Goal: Transaction & Acquisition: Purchase product/service

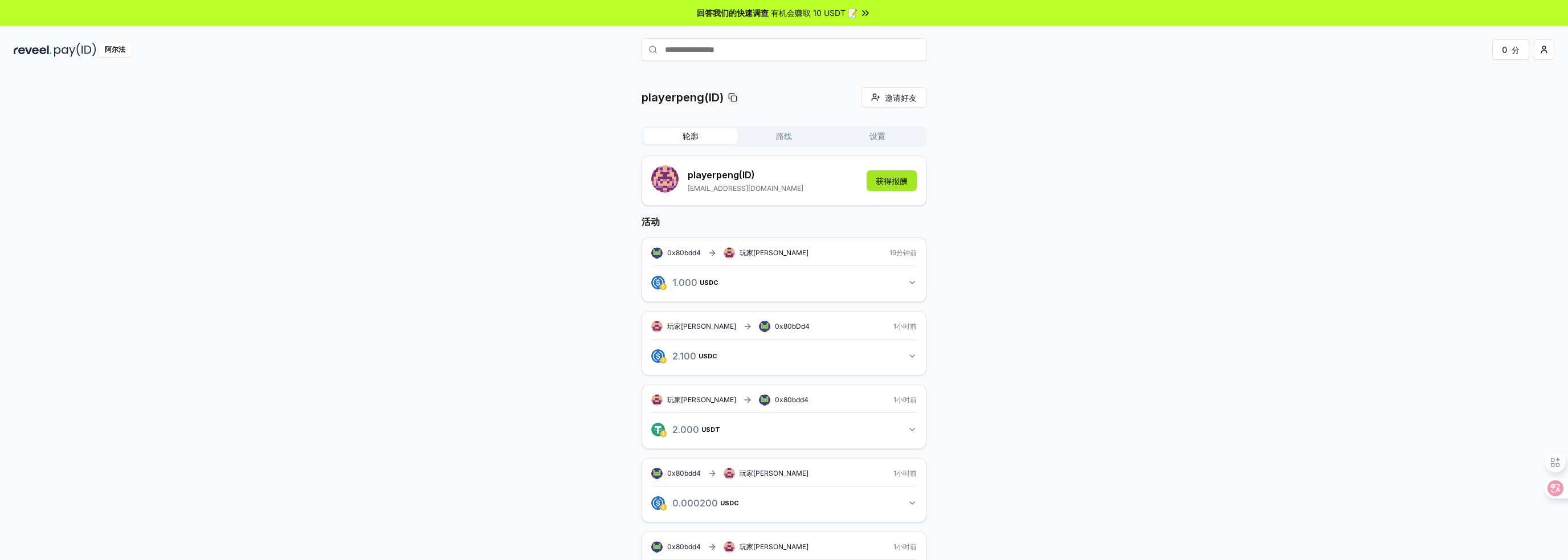
scroll to position [52, 0]
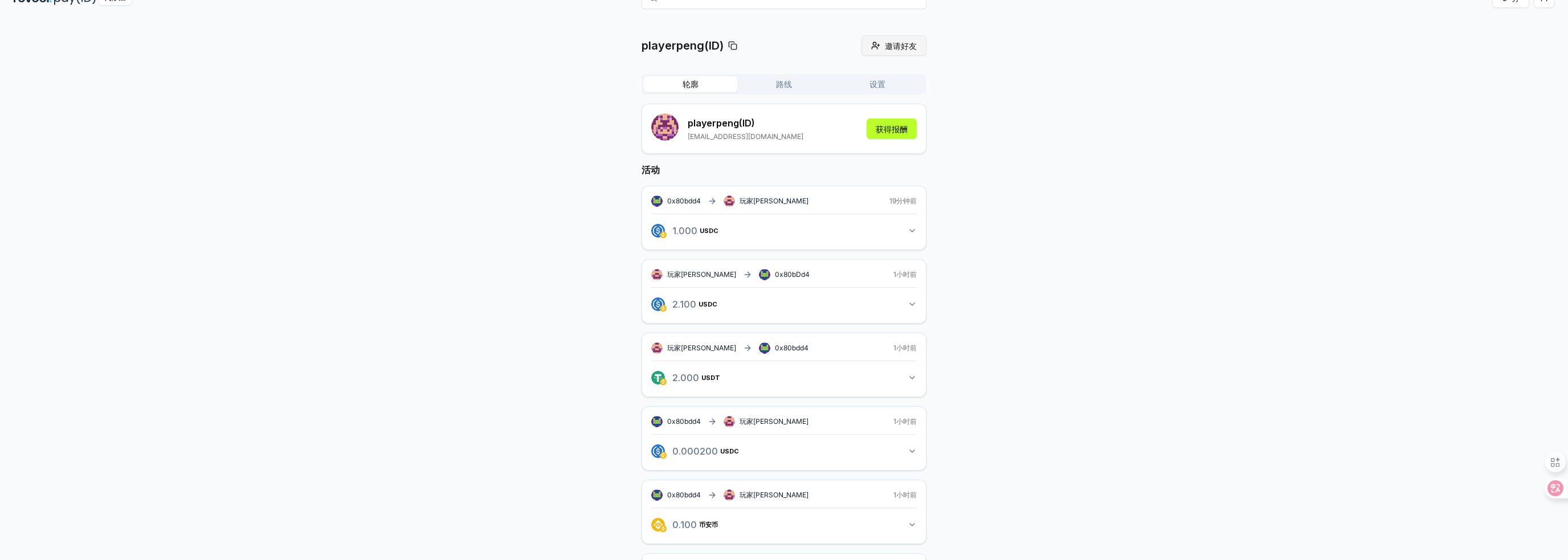
click at [890, 48] on font "邀请好友" at bounding box center [901, 46] width 32 height 10
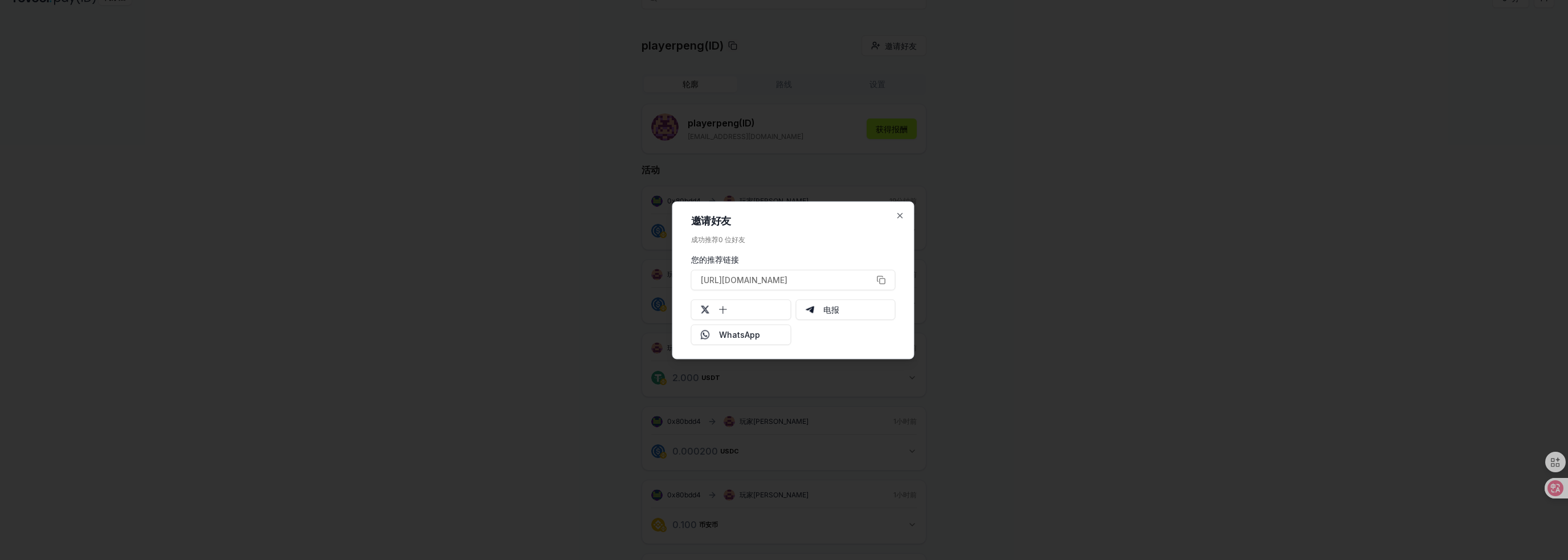
click at [1012, 243] on div at bounding box center [784, 280] width 1568 height 560
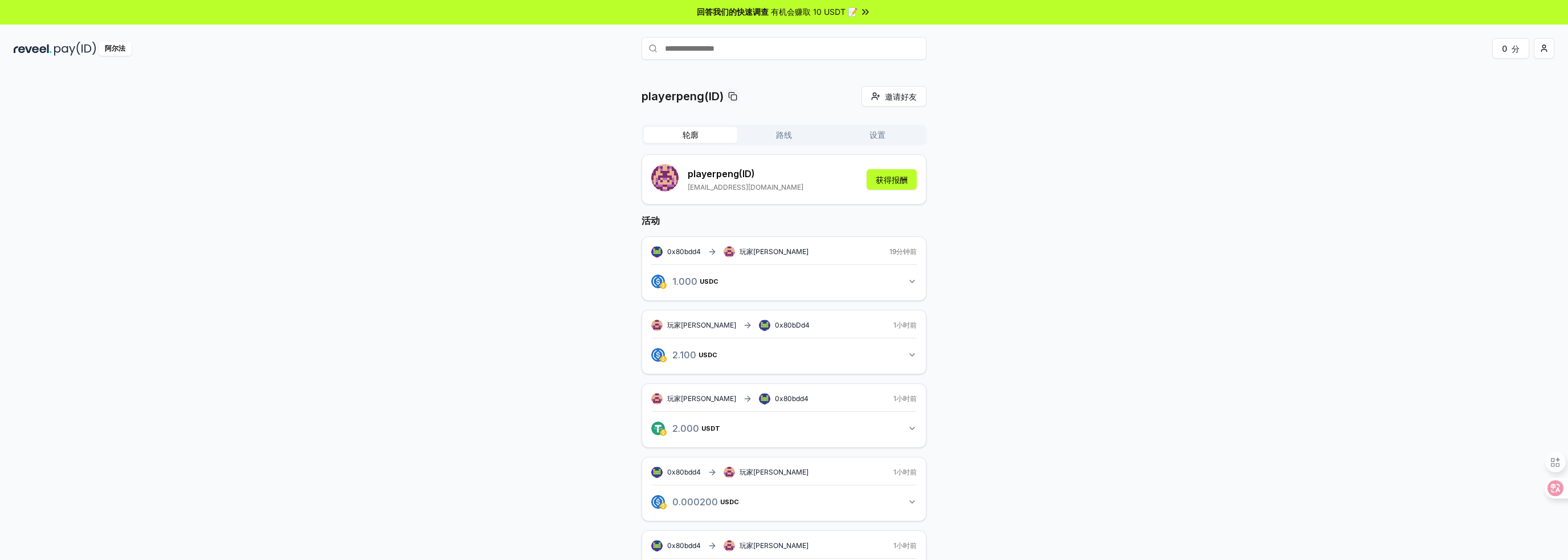
scroll to position [0, 0]
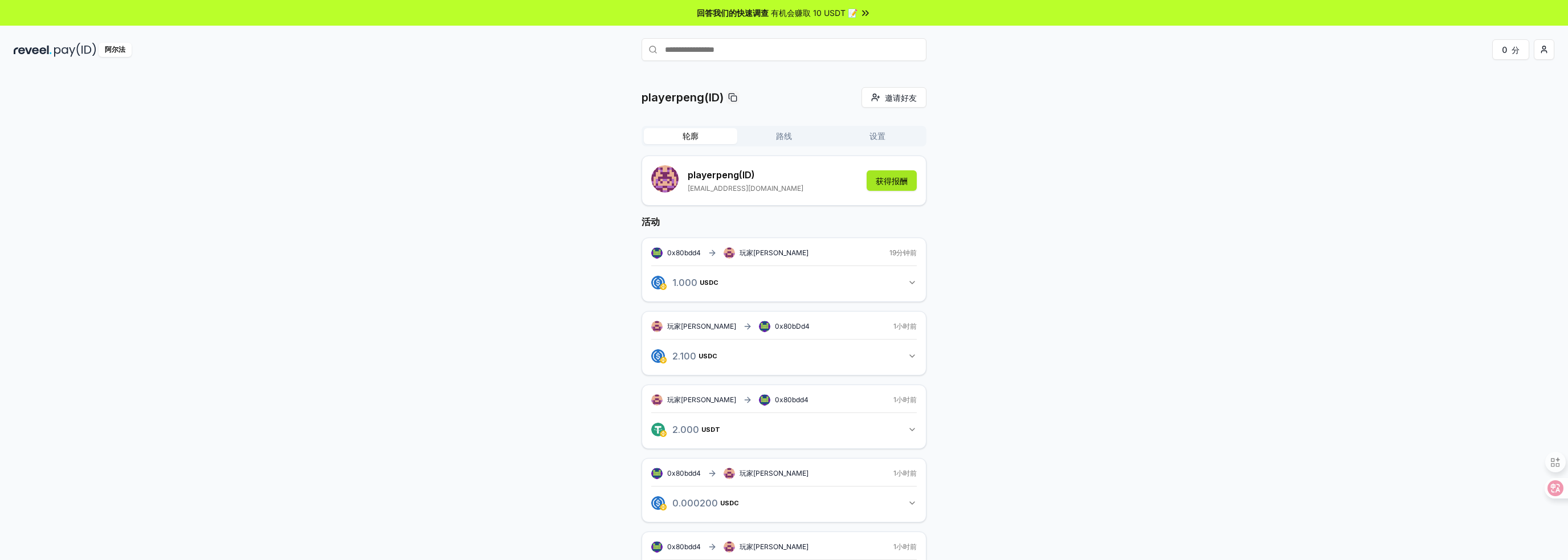
click at [902, 189] on button "获得报酬" at bounding box center [891, 180] width 50 height 21
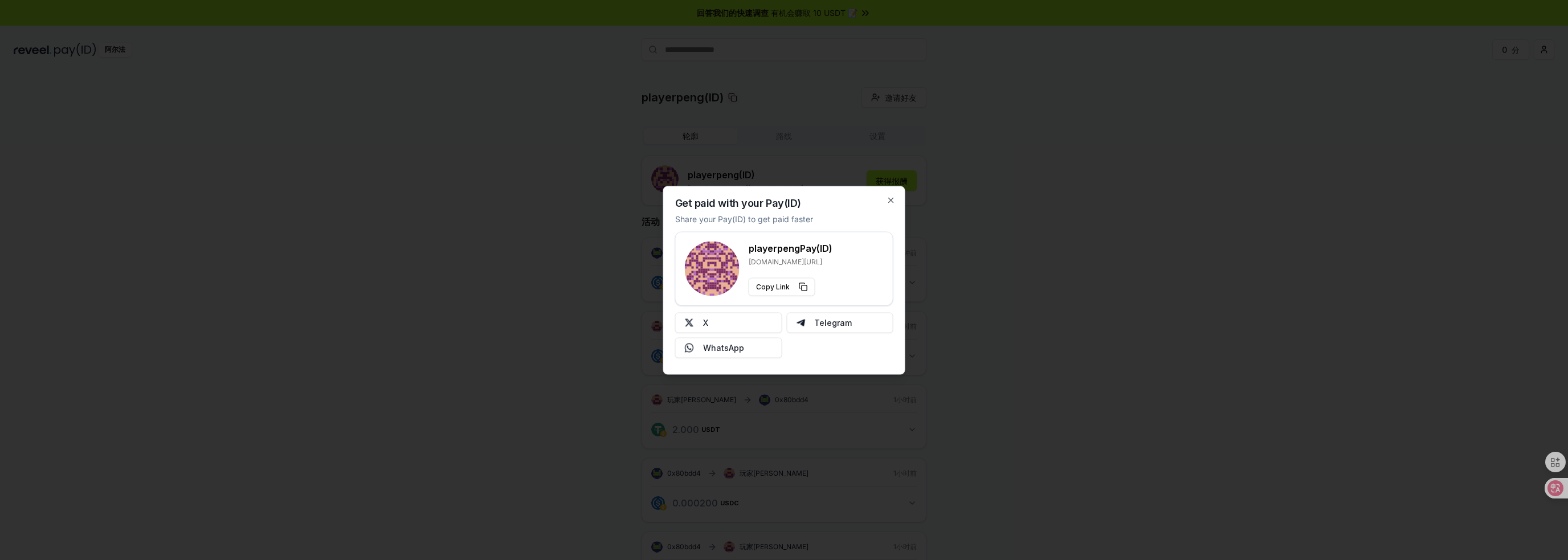
click at [986, 199] on div at bounding box center [784, 280] width 1568 height 560
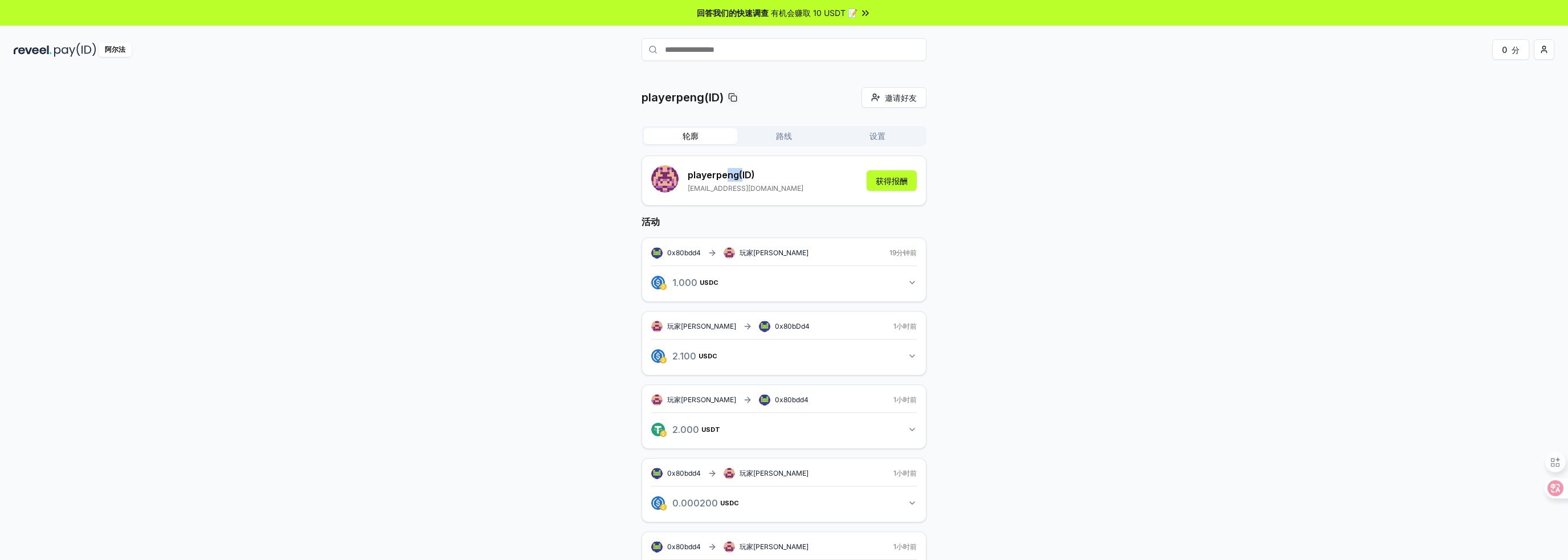
drag, startPoint x: 736, startPoint y: 170, endPoint x: 723, endPoint y: 171, distance: 13.0
click at [725, 171] on p "playerpeng (ID)" at bounding box center [745, 174] width 115 height 13
click at [681, 182] on div "playerpeng (ID) [EMAIL_ADDRESS][DOMAIN_NAME]" at bounding box center [728, 181] width 152 height 30
click at [725, 49] on input "text" at bounding box center [784, 49] width 285 height 22
type input "*******"
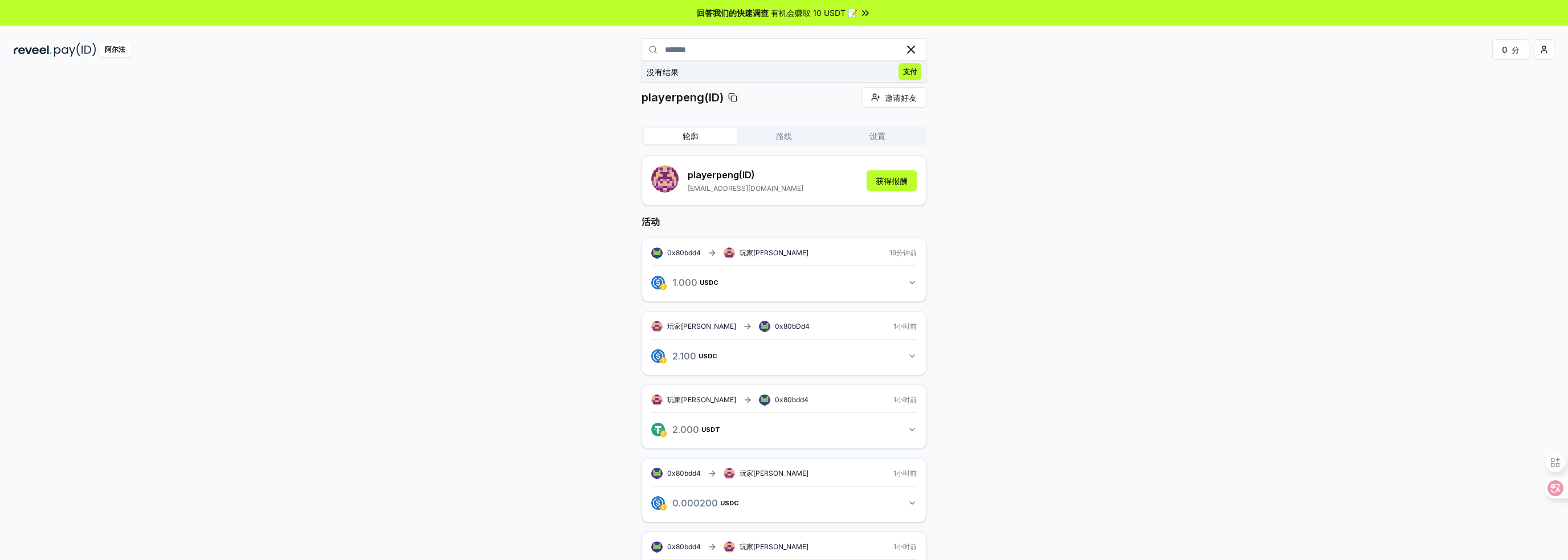
click at [911, 72] on font "支付" at bounding box center [909, 72] width 13 height 9
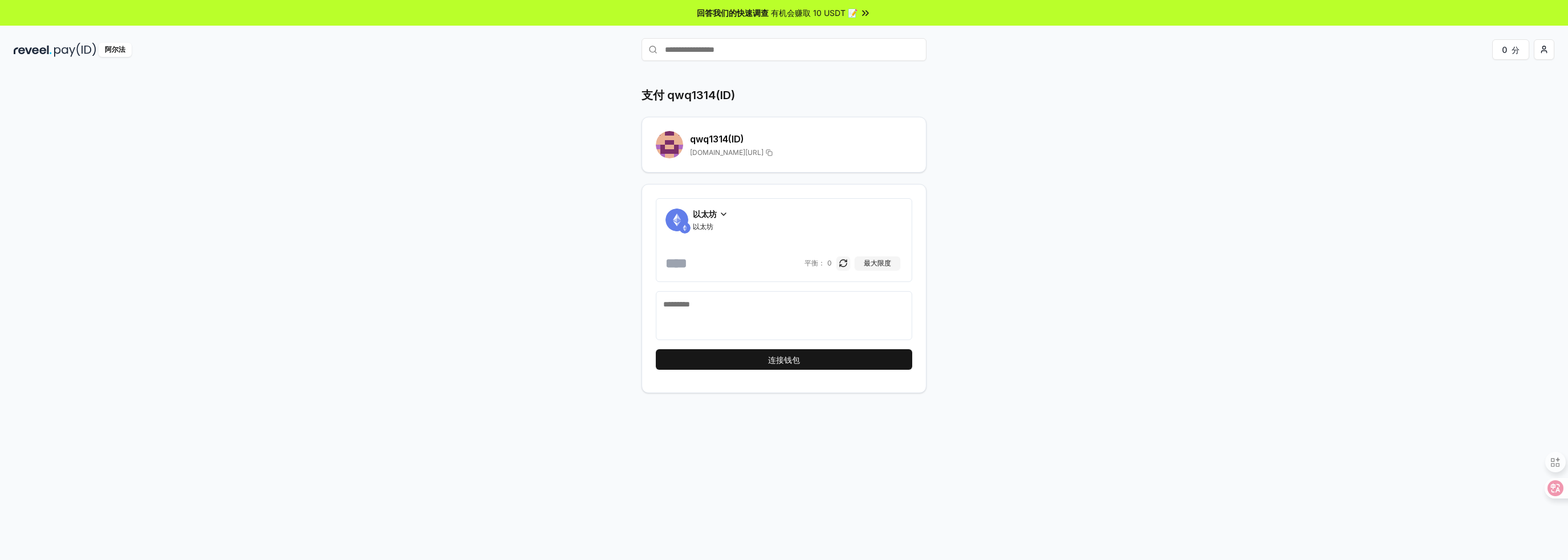
click at [715, 216] on font "以太坊" at bounding box center [704, 214] width 24 height 10
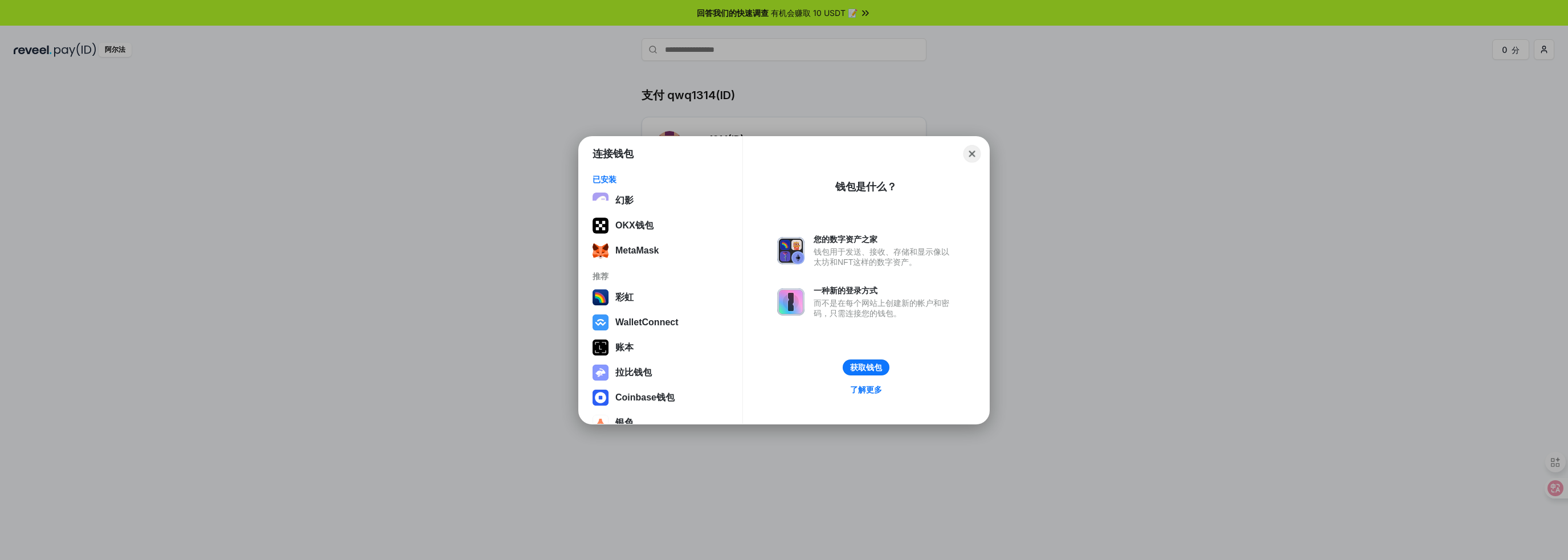
click at [973, 153] on button "Close" at bounding box center [972, 154] width 18 height 18
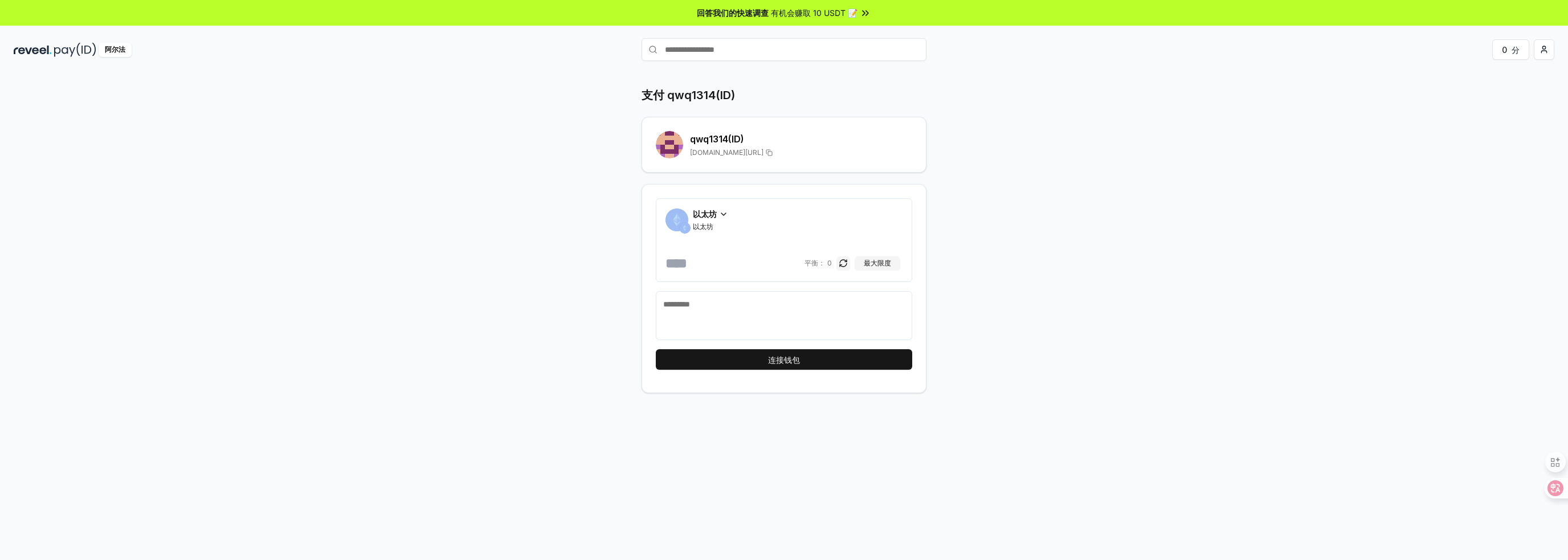
click at [689, 205] on div "以太坊 以太坊 平衡： 0 最大限度" at bounding box center [784, 241] width 256 height 84
click at [716, 211] on div "以太坊" at bounding box center [710, 213] width 35 height 12
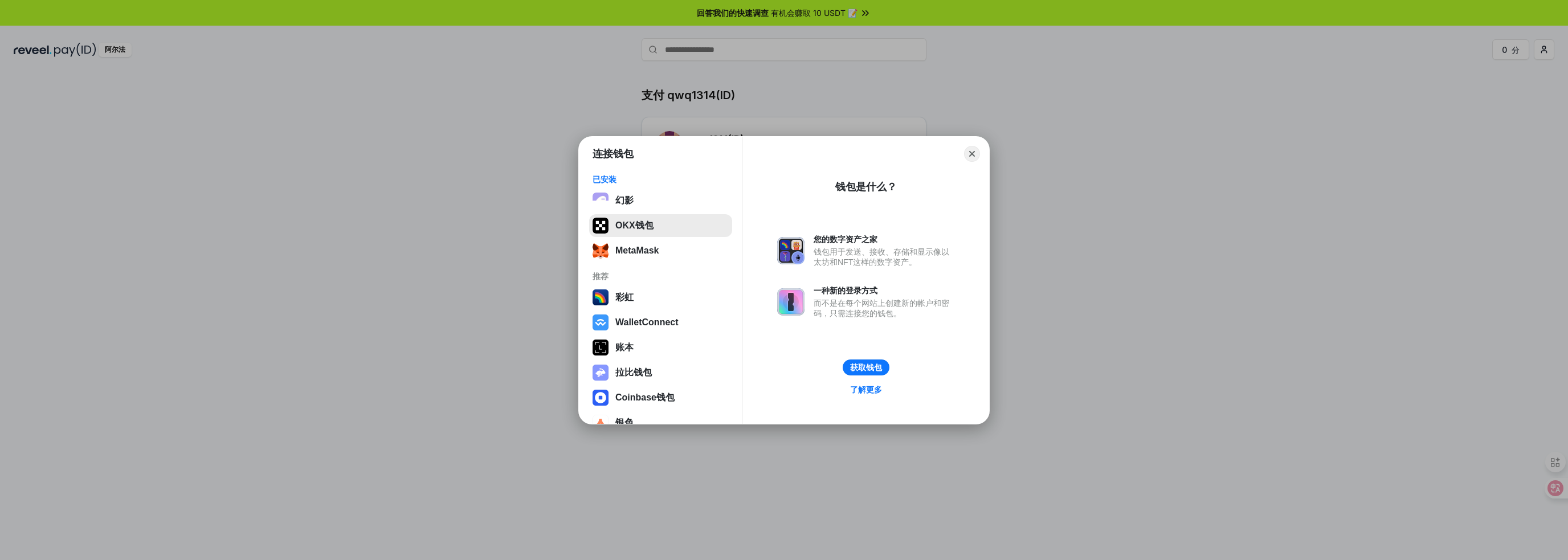
click at [626, 233] on button "OKX钱包" at bounding box center [660, 225] width 143 height 22
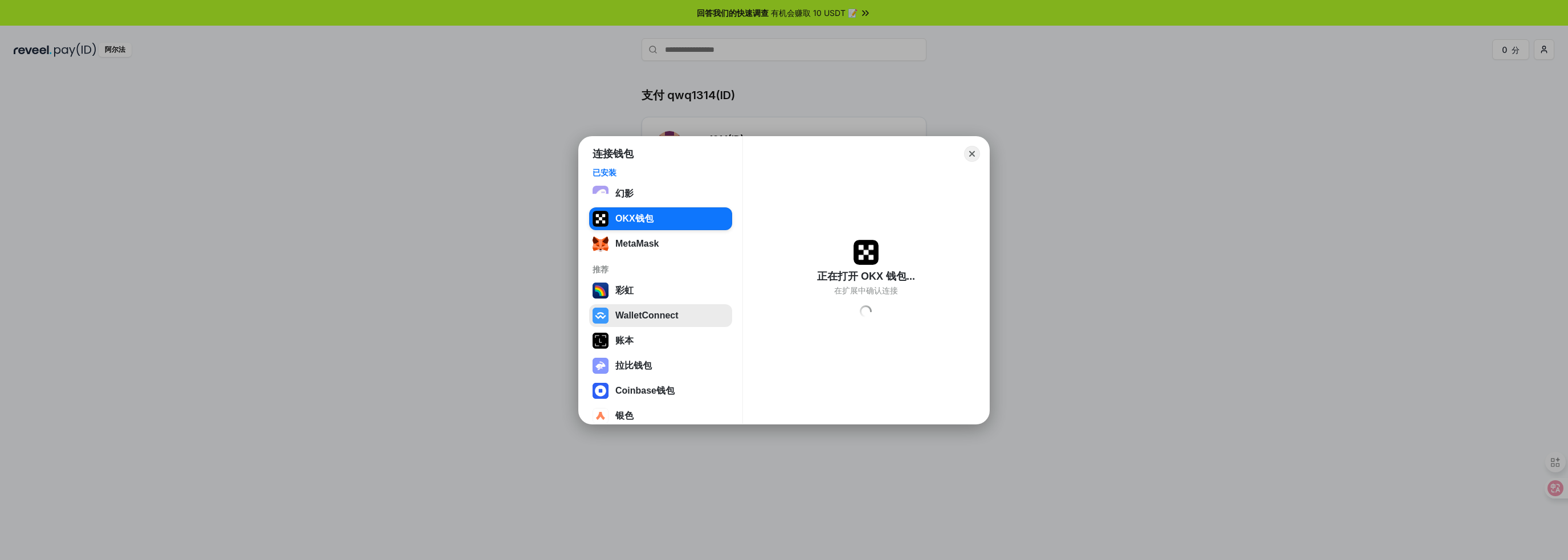
scroll to position [18, 0]
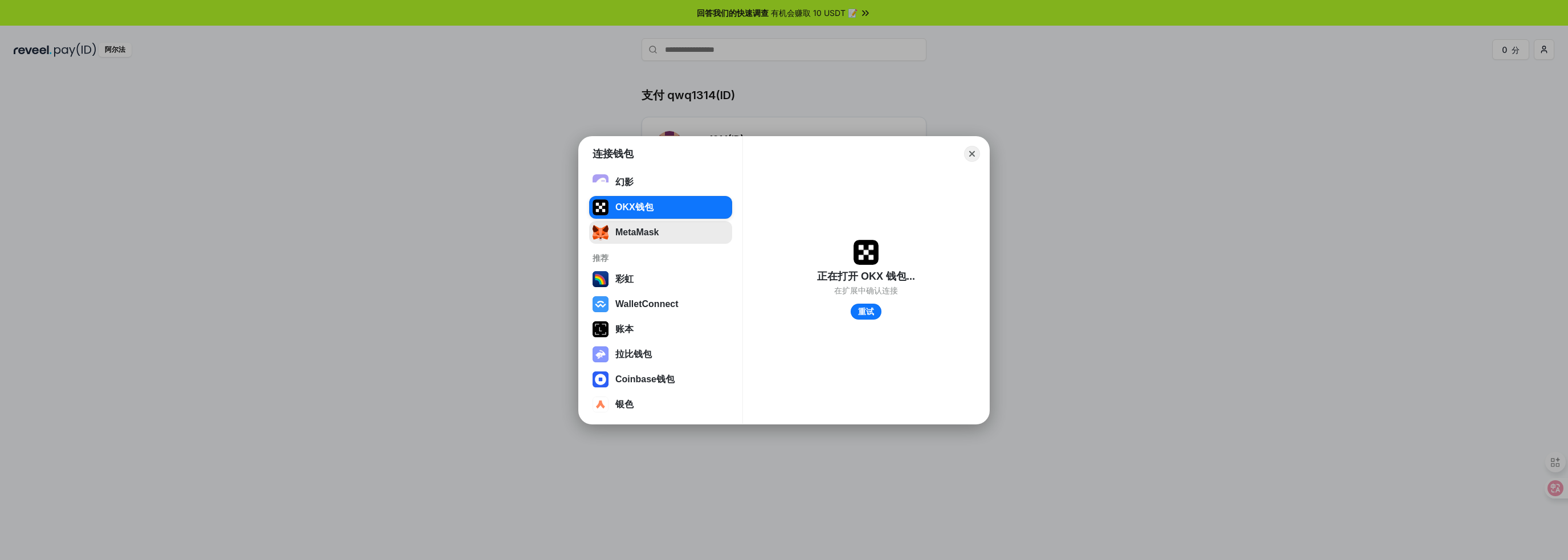
click at [647, 241] on button "MetaMask" at bounding box center [660, 232] width 143 height 22
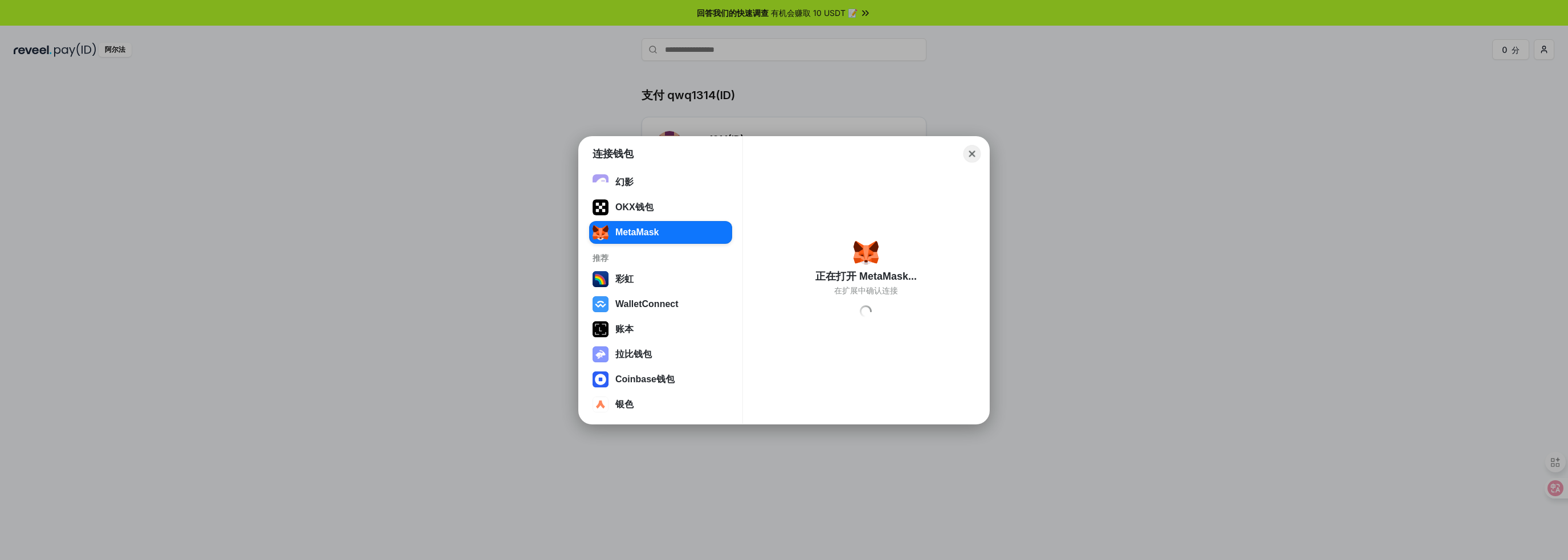
click at [976, 148] on button "Close" at bounding box center [972, 154] width 18 height 18
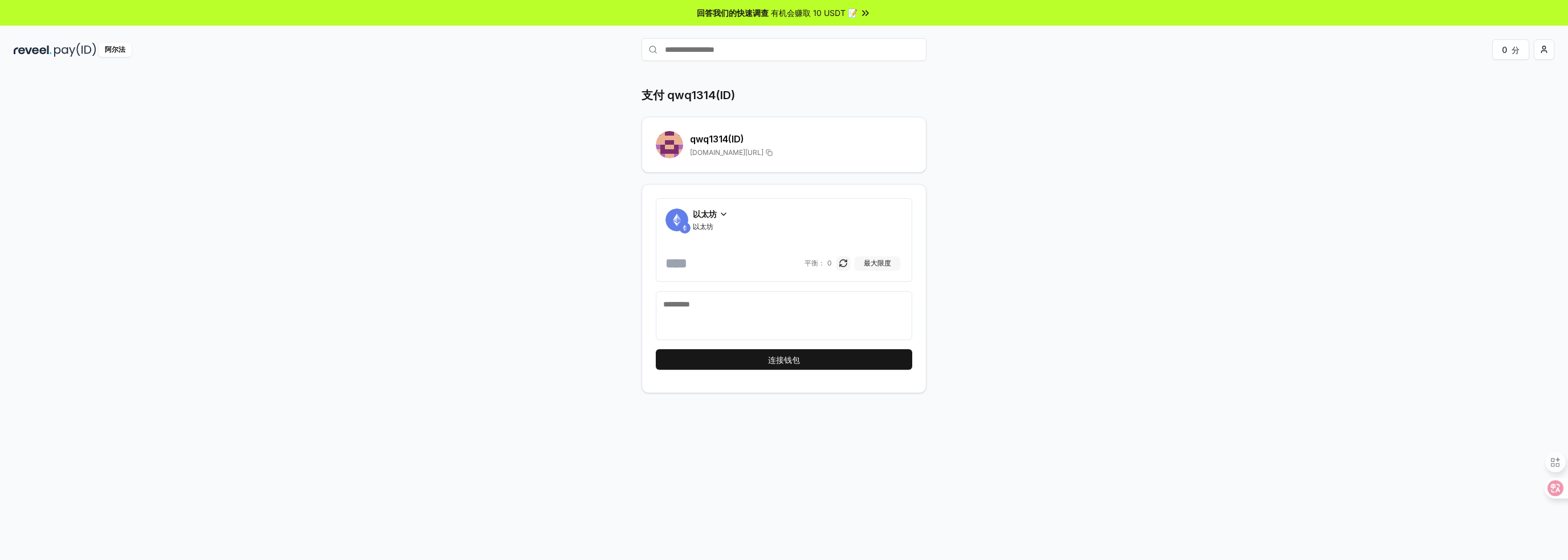
click at [888, 262] on font "最大限度" at bounding box center [877, 263] width 28 height 9
click at [887, 262] on font "最大限度" at bounding box center [877, 263] width 28 height 9
click at [886, 262] on font "最大限度" at bounding box center [877, 263] width 28 height 9
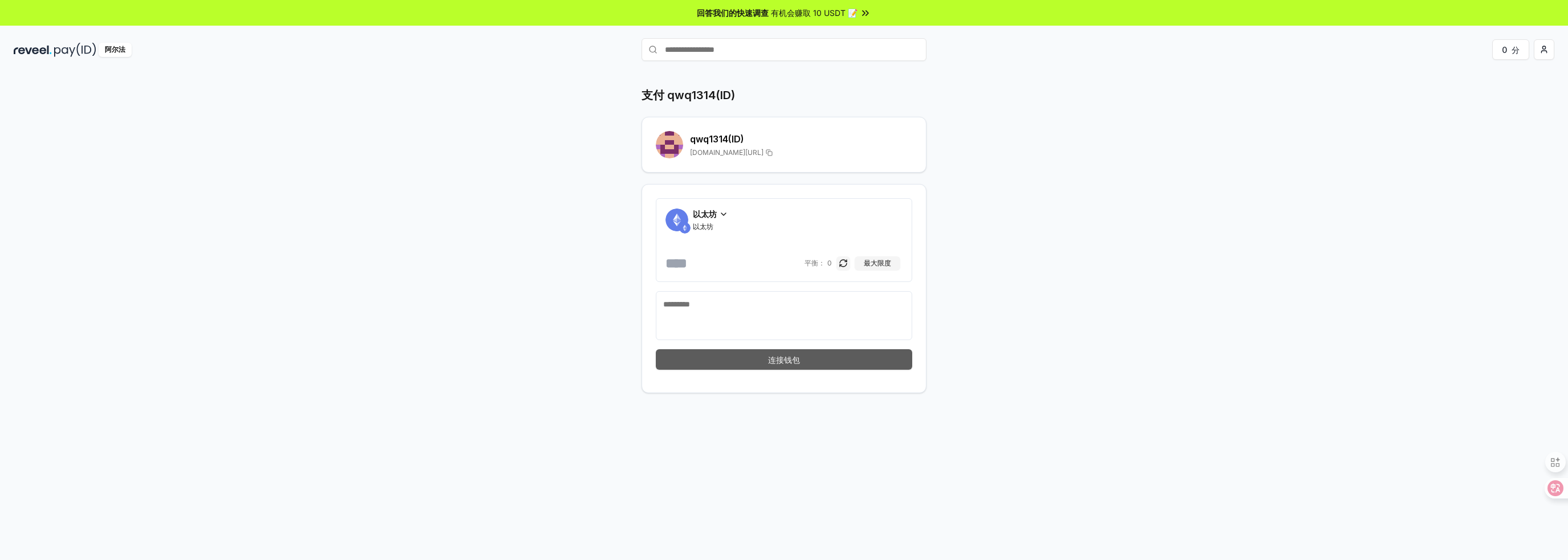
click at [777, 360] on font "连接钱包" at bounding box center [784, 360] width 32 height 10
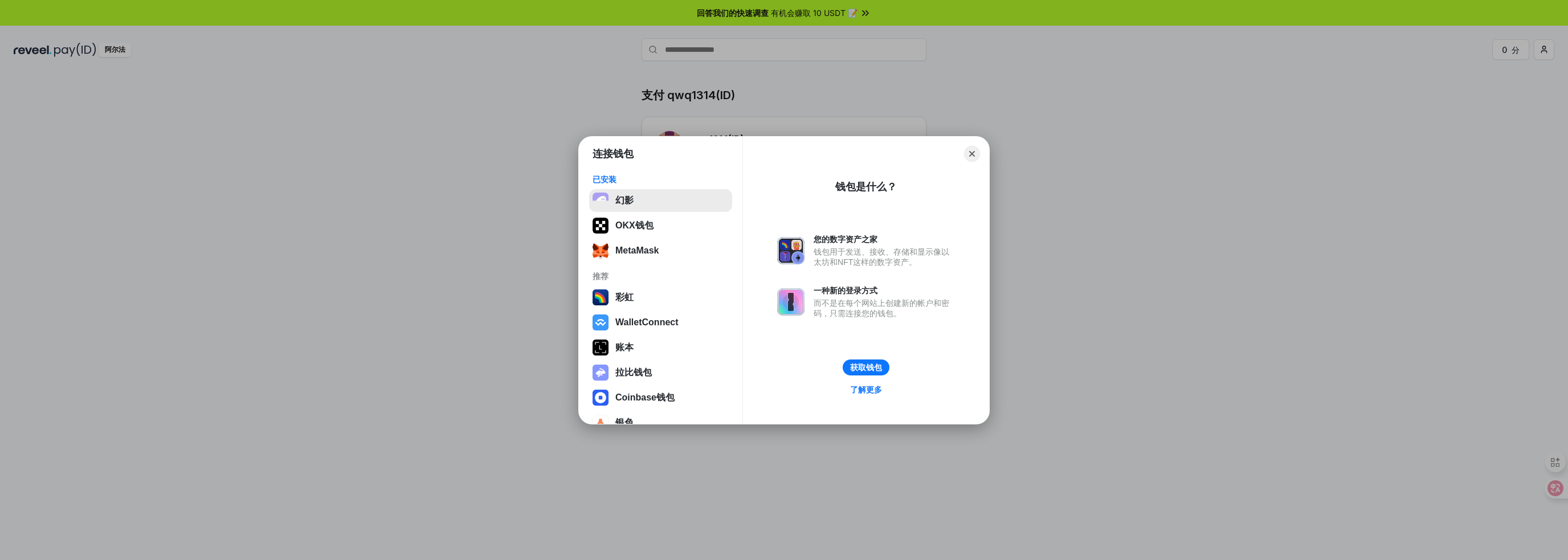
click at [656, 197] on button "幻影" at bounding box center [660, 199] width 143 height 22
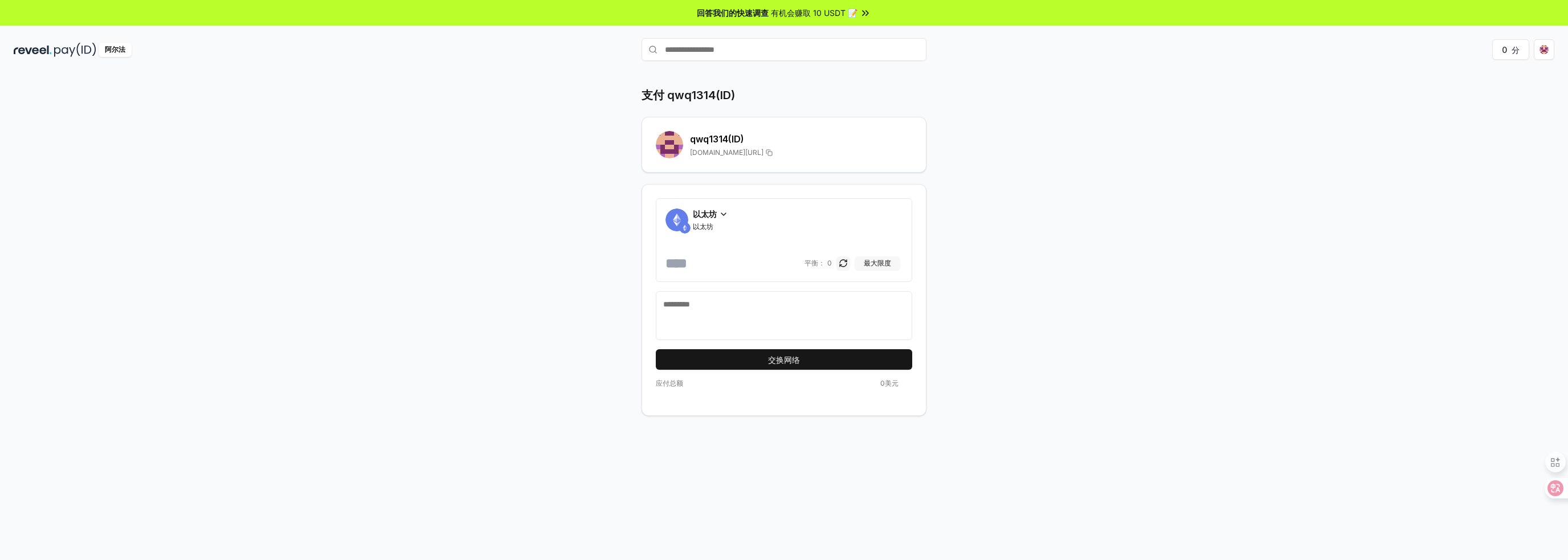
click at [884, 264] on font "最大限度" at bounding box center [877, 263] width 28 height 9
click at [797, 355] on font "交换网络" at bounding box center [784, 360] width 32 height 10
click at [791, 355] on font "交换网络" at bounding box center [784, 360] width 32 height 10
click at [789, 355] on font "交换网络" at bounding box center [784, 360] width 32 height 10
click at [707, 214] on font "以太坊" at bounding box center [704, 214] width 24 height 10
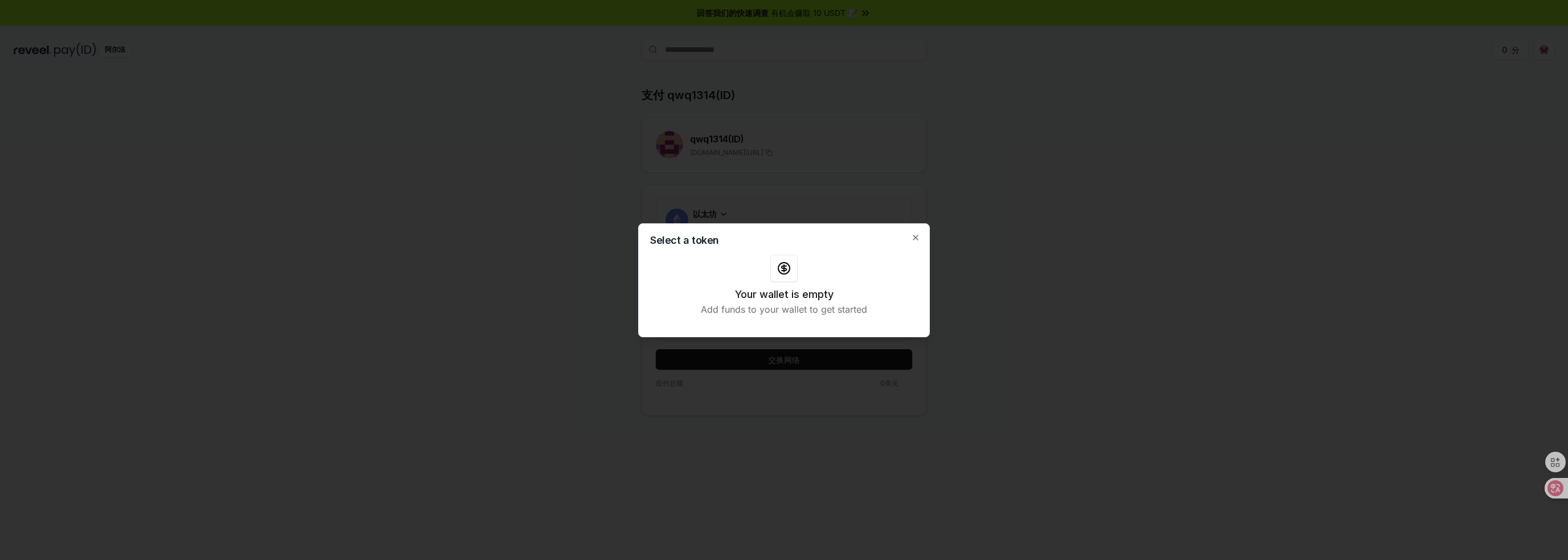
drag, startPoint x: 801, startPoint y: 264, endPoint x: 788, endPoint y: 266, distance: 13.2
click at [794, 266] on div "Your wallet is empty Add funds to your wallet to get started" at bounding box center [783, 285] width 268 height 62
click at [787, 266] on icon at bounding box center [783, 267] width 13 height 13
drag, startPoint x: 788, startPoint y: 264, endPoint x: 806, endPoint y: 266, distance: 18.1
click at [800, 266] on div "Your wallet is empty Add funds to your wallet to get started" at bounding box center [783, 285] width 268 height 62
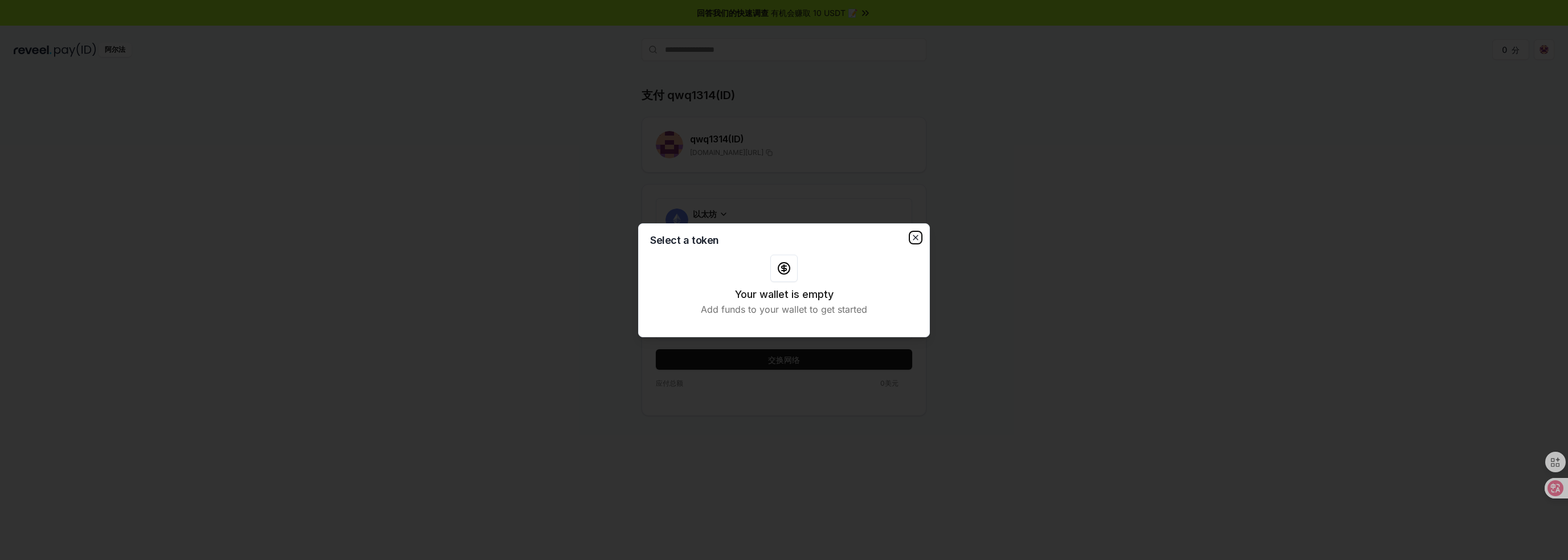
click at [918, 237] on icon "button" at bounding box center [916, 237] width 9 height 9
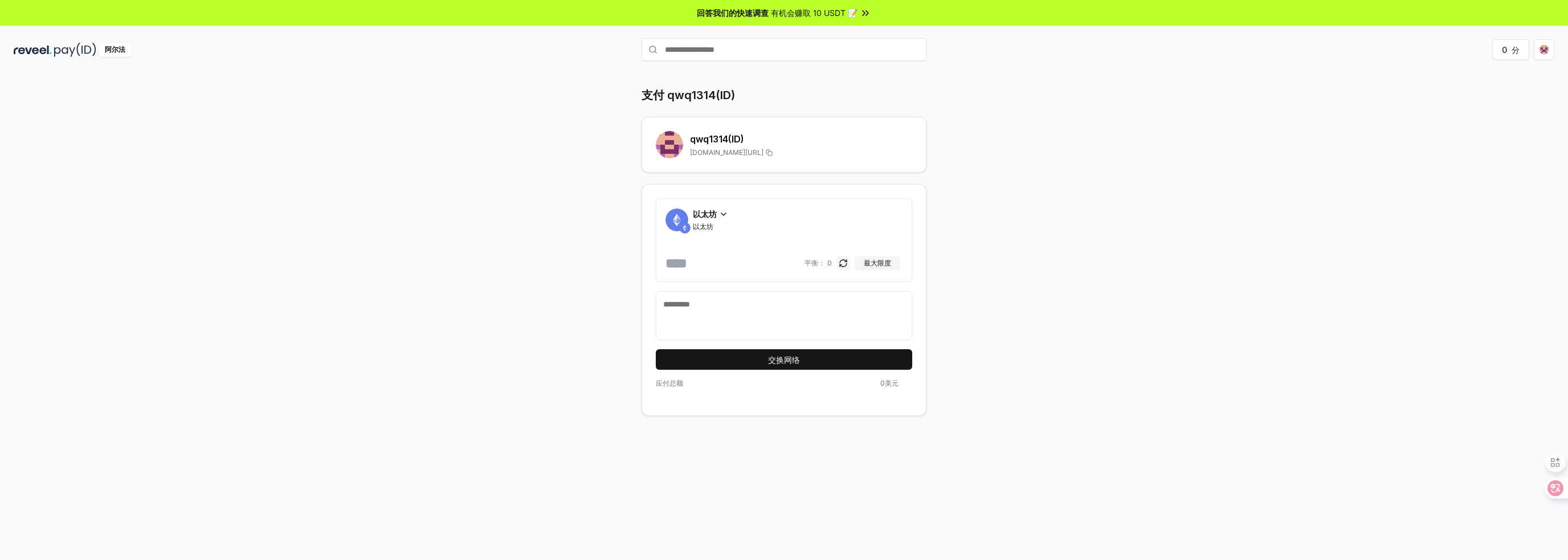
click at [714, 43] on input "text" at bounding box center [784, 49] width 285 height 22
type input "*******"
click at [909, 72] on font "支付" at bounding box center [909, 72] width 13 height 9
click at [677, 220] on img at bounding box center [676, 219] width 22 height 22
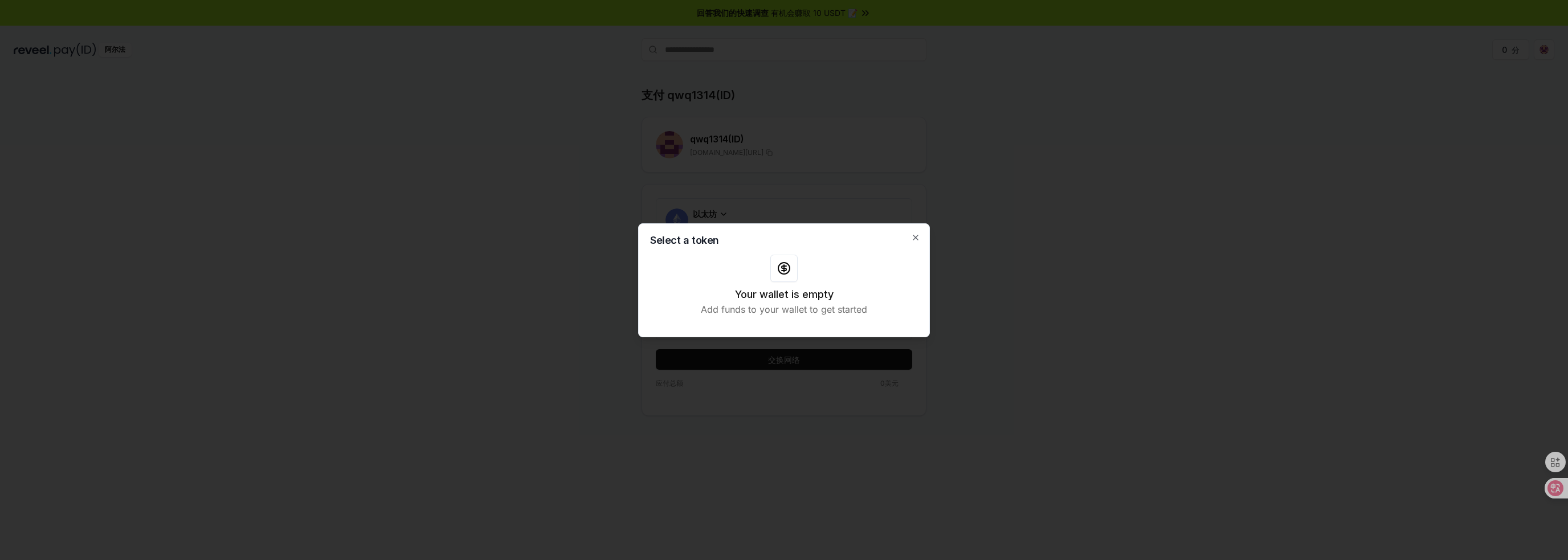
click at [677, 220] on div at bounding box center [784, 280] width 1568 height 560
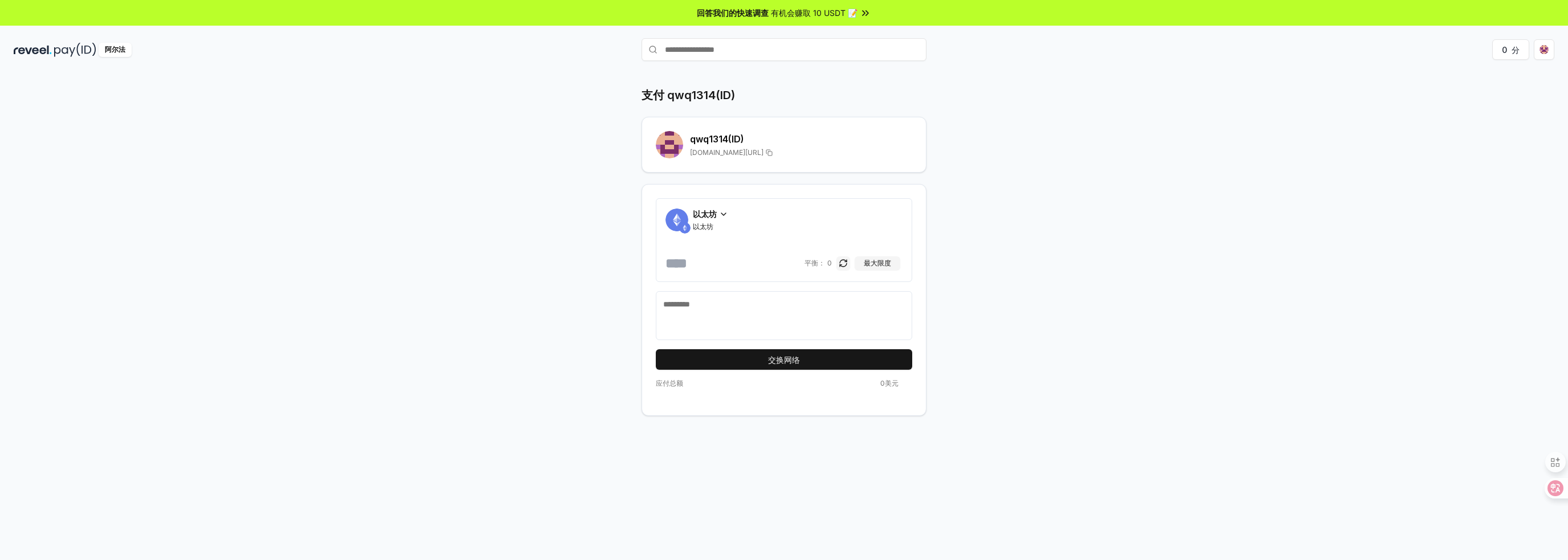
click at [677, 218] on img at bounding box center [676, 219] width 22 height 22
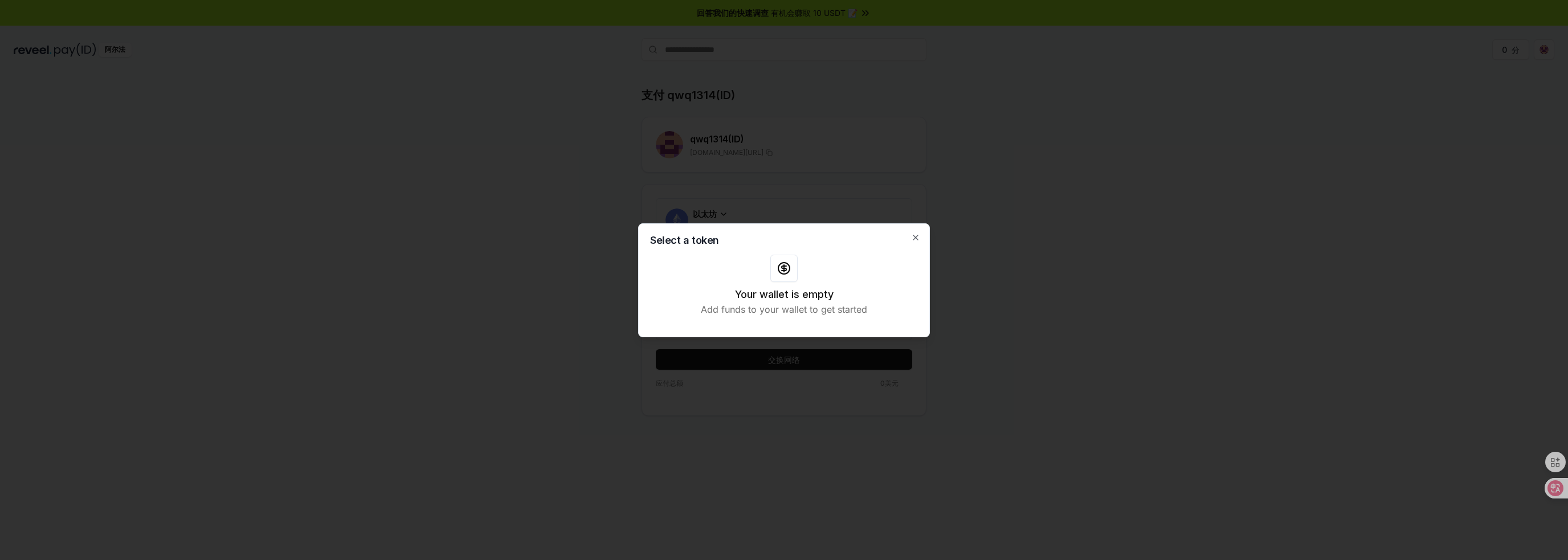
click at [784, 271] on icon at bounding box center [784, 268] width 0 height 7
click at [772, 307] on div "Your wallet is empty Add funds to your wallet to get started" at bounding box center [784, 301] width 166 height 30
click at [839, 306] on font "向您的钱包添加资金以开始使用" at bounding box center [784, 309] width 128 height 12
click at [831, 273] on div "你的钱包空了 向您的钱包添加资金以开始使用" at bounding box center [783, 285] width 268 height 62
click at [916, 236] on icon "button" at bounding box center [915, 237] width 4 height 4
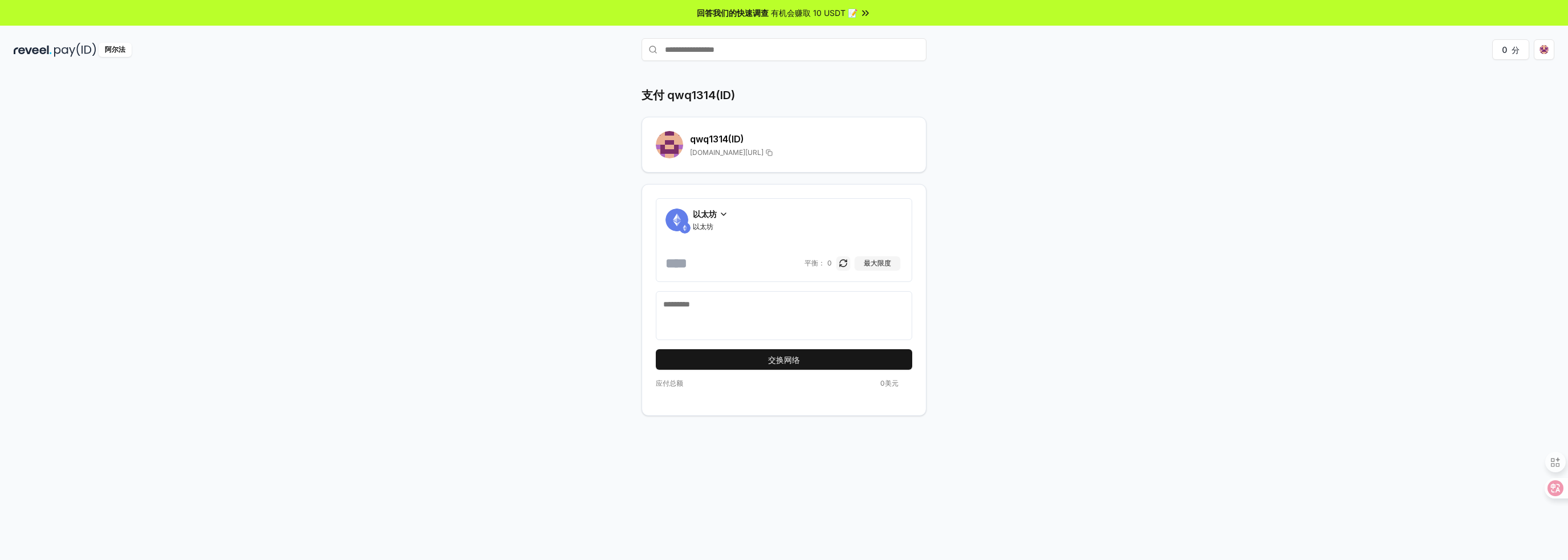
click at [720, 209] on icon at bounding box center [723, 214] width 9 height 9
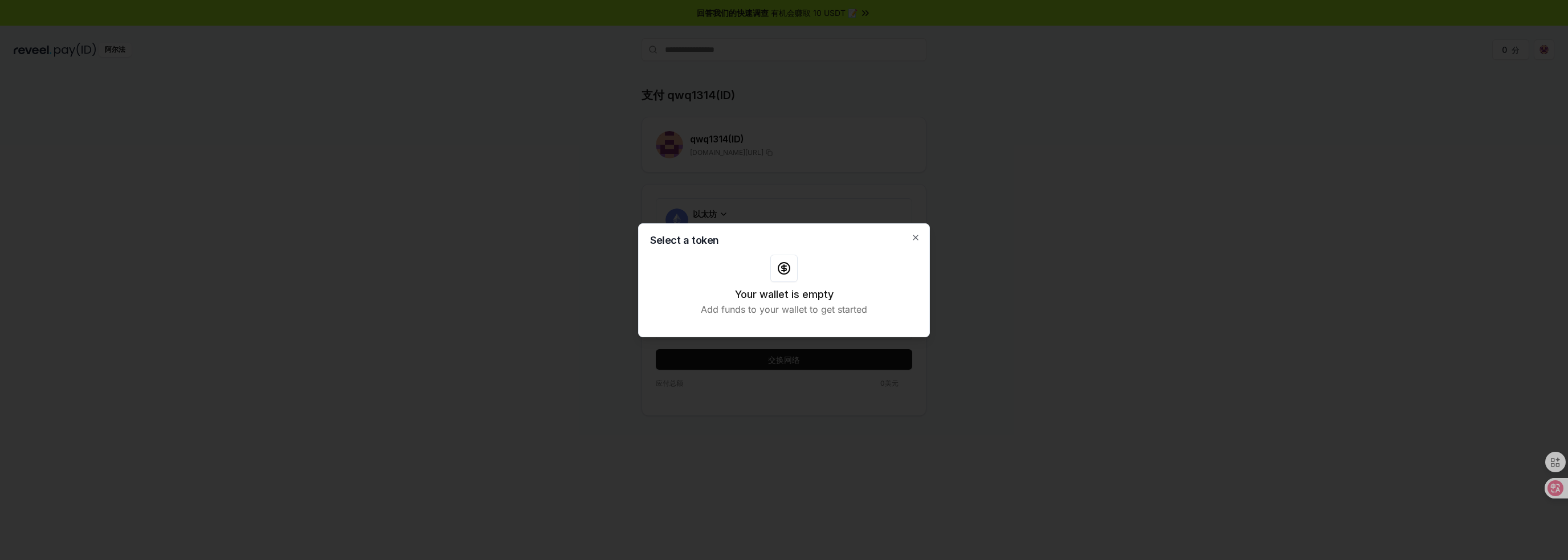
click at [908, 236] on h2 "Select a token" at bounding box center [783, 240] width 268 height 10
click at [918, 237] on icon "button" at bounding box center [916, 237] width 9 height 9
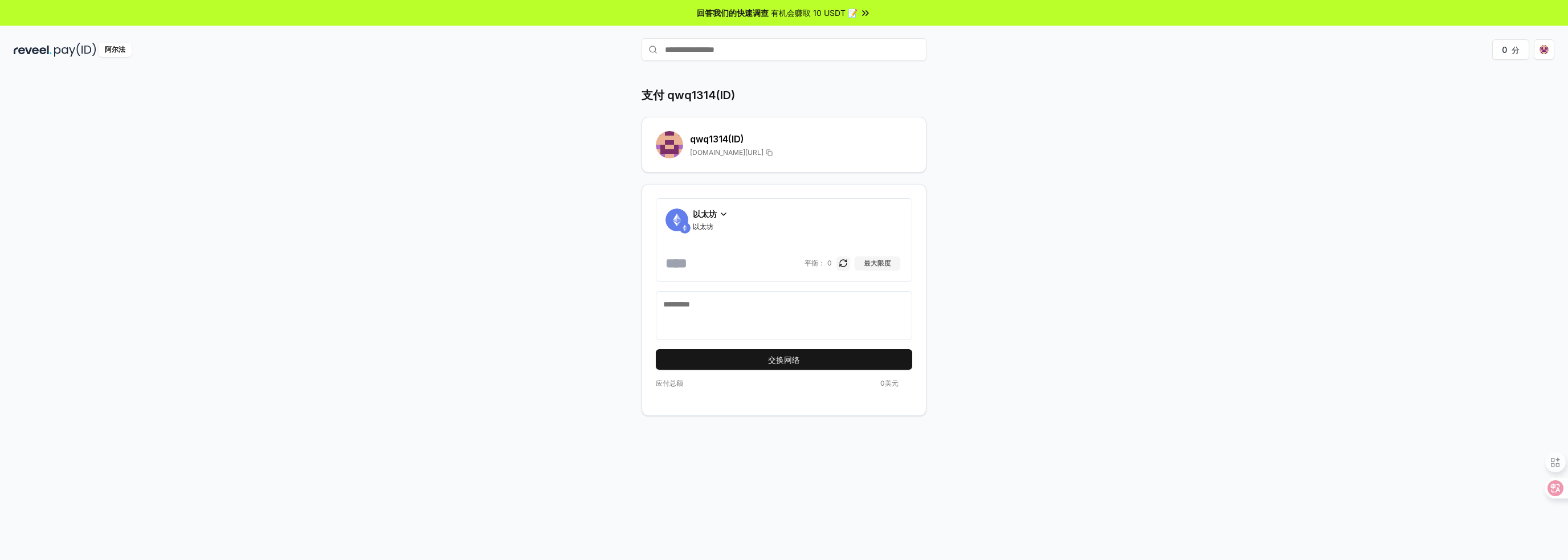
click at [727, 310] on textarea at bounding box center [784, 316] width 242 height 34
click at [720, 47] on input "text" at bounding box center [784, 49] width 285 height 22
type input "*******"
click at [911, 72] on font "支付" at bounding box center [909, 72] width 13 height 9
click at [720, 211] on icon at bounding box center [723, 214] width 9 height 9
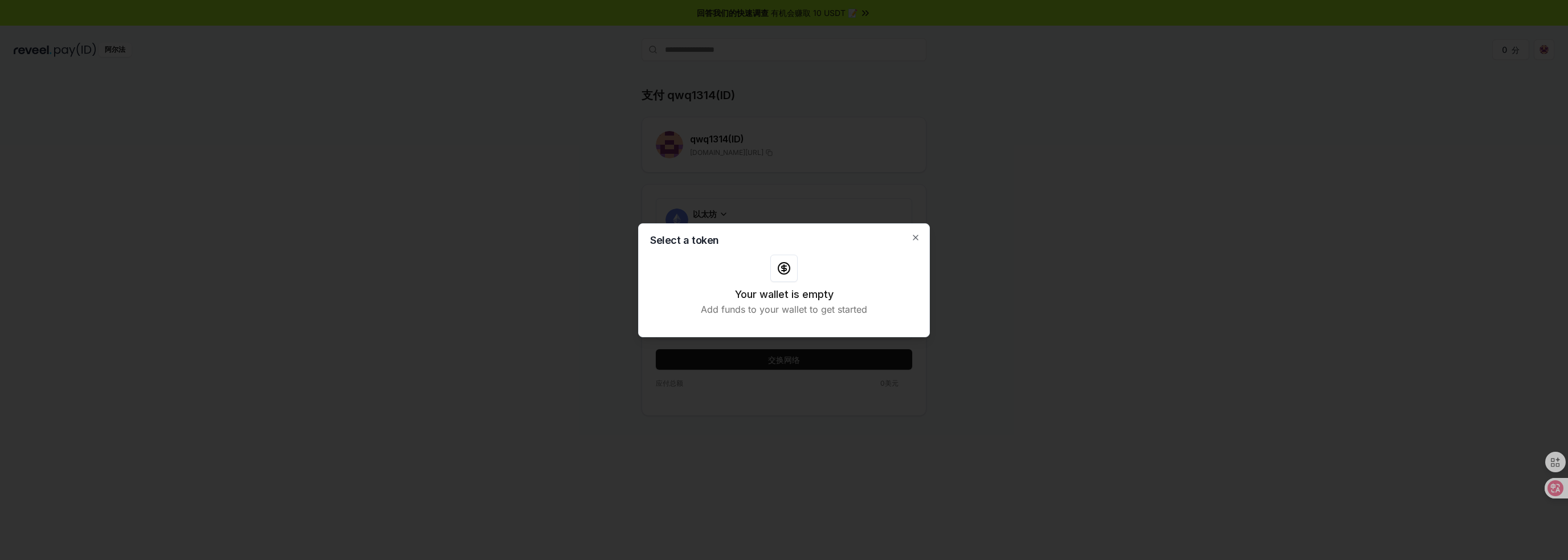
click at [997, 280] on div at bounding box center [784, 280] width 1568 height 560
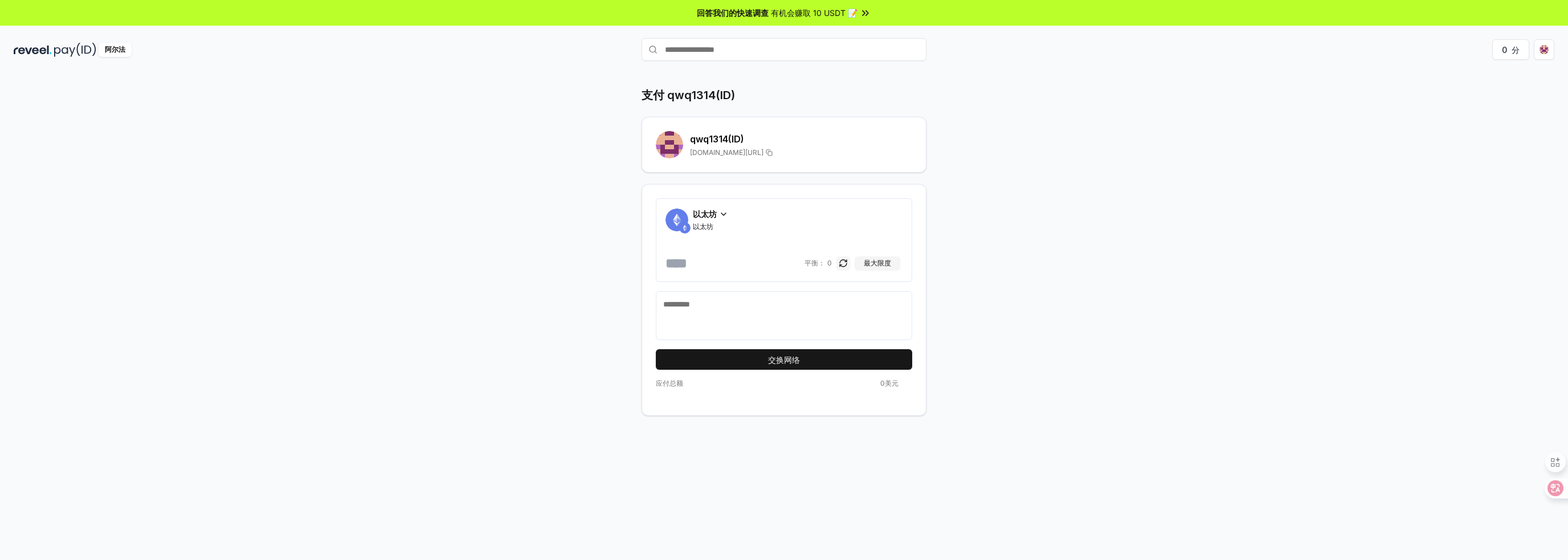
click at [771, 311] on textarea at bounding box center [784, 316] width 242 height 34
click at [741, 312] on textarea at bounding box center [784, 316] width 242 height 34
paste textarea "**********"
drag, startPoint x: 692, startPoint y: 140, endPoint x: 729, endPoint y: 140, distance: 37.0
click at [728, 140] on font "qwq1314" at bounding box center [709, 139] width 38 height 12
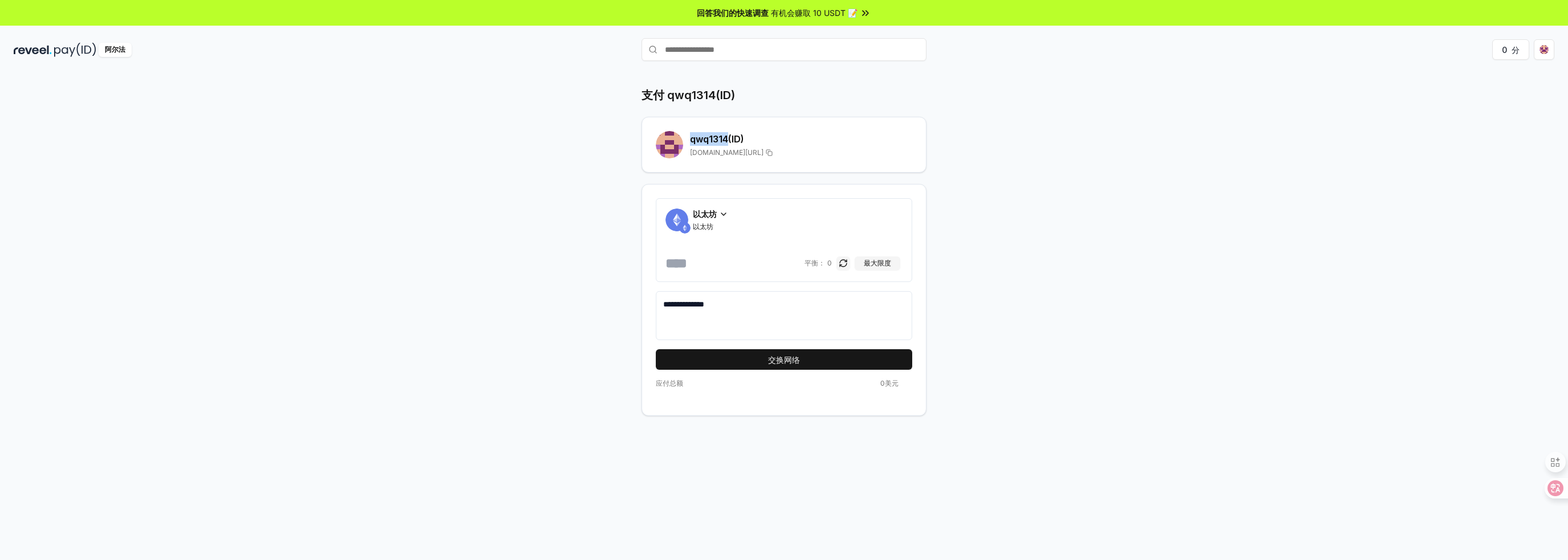
copy font "qwq1314"
click at [806, 312] on textarea "**********" at bounding box center [784, 316] width 242 height 34
paste textarea "*******"
type textarea "**********"
click at [789, 355] on font "交换网络" at bounding box center [784, 360] width 32 height 10
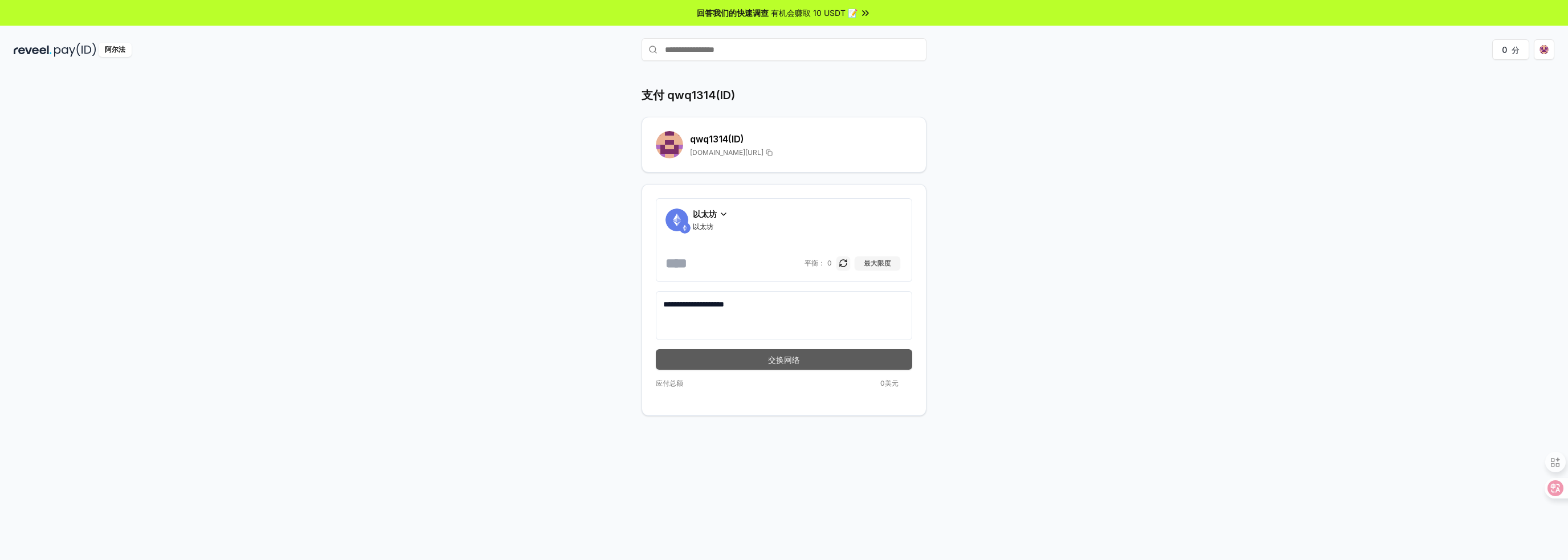
click at [743, 360] on button "交换网络" at bounding box center [784, 359] width 256 height 21
click at [750, 360] on button "交换网络" at bounding box center [784, 359] width 256 height 21
click at [752, 360] on button "交换网络" at bounding box center [784, 359] width 256 height 21
drag, startPoint x: 822, startPoint y: 300, endPoint x: 571, endPoint y: 308, distance: 251.1
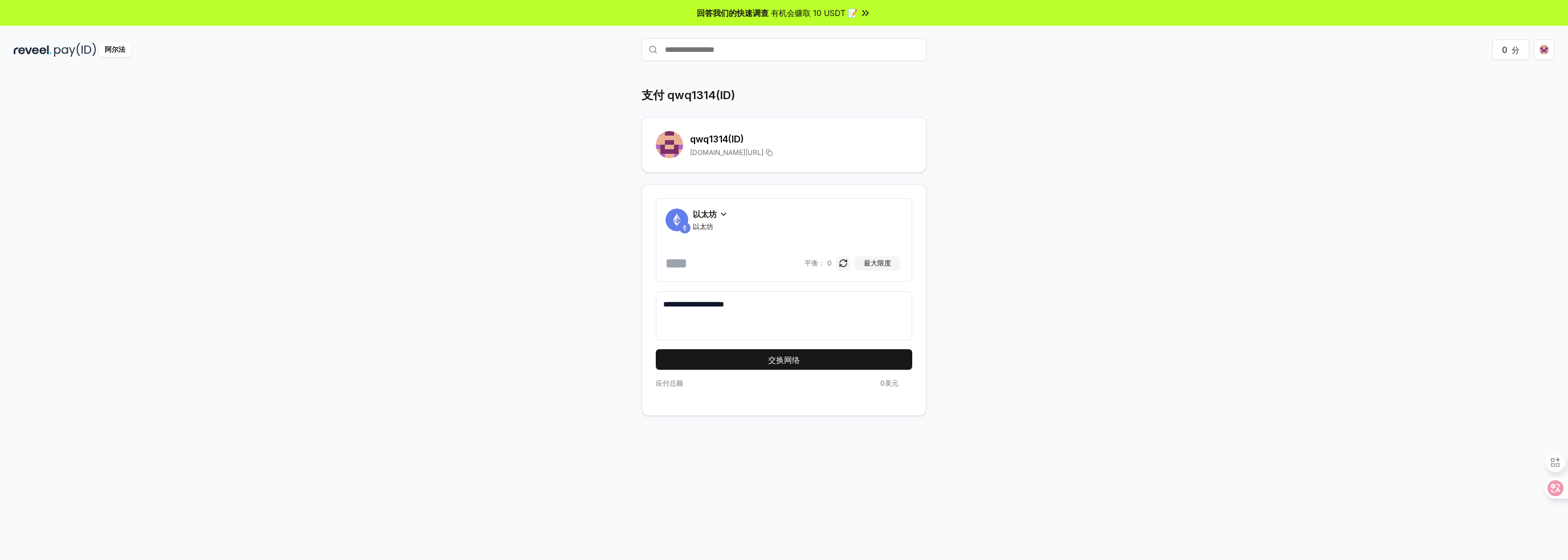
click at [572, 308] on div "**********" at bounding box center [784, 250] width 684 height 328
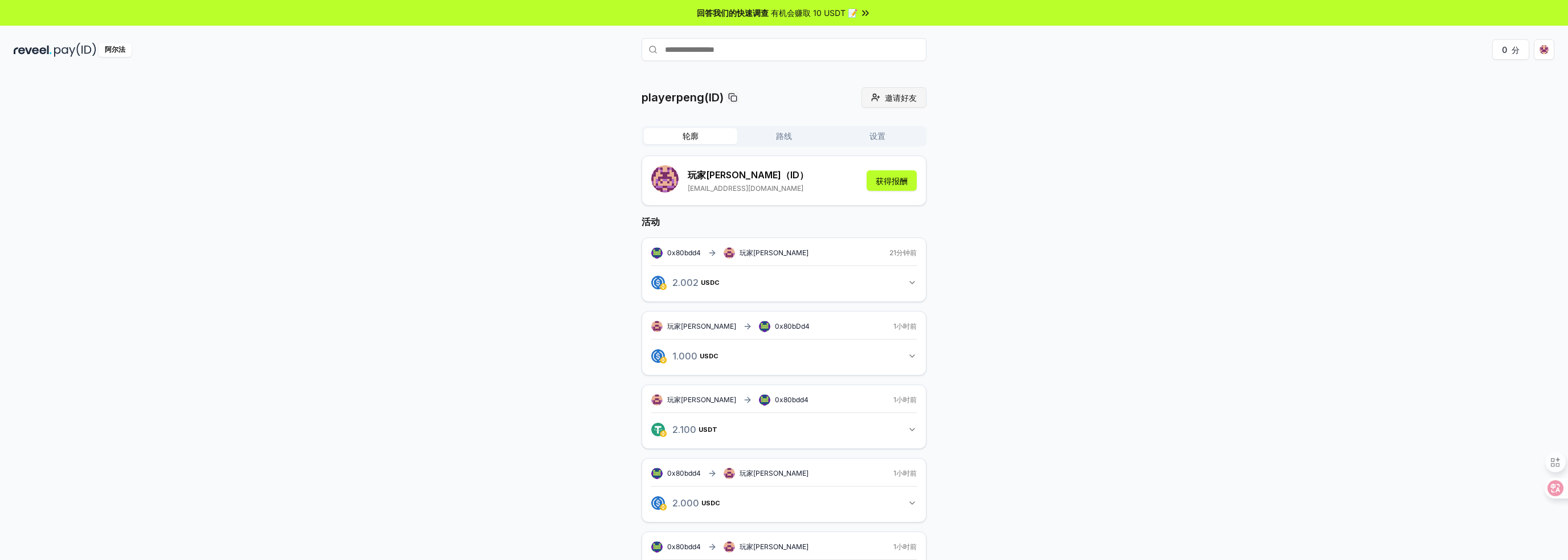
click at [889, 99] on font "邀请好友" at bounding box center [901, 98] width 32 height 10
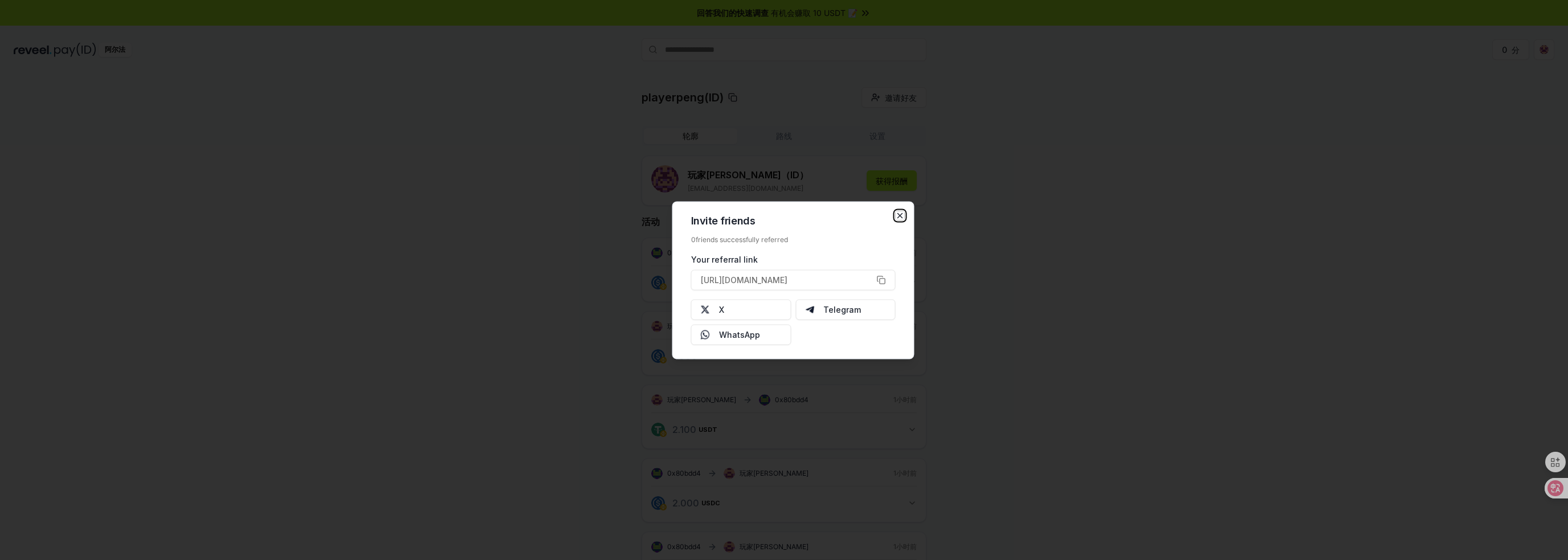
click at [897, 214] on icon "button" at bounding box center [900, 216] width 9 height 9
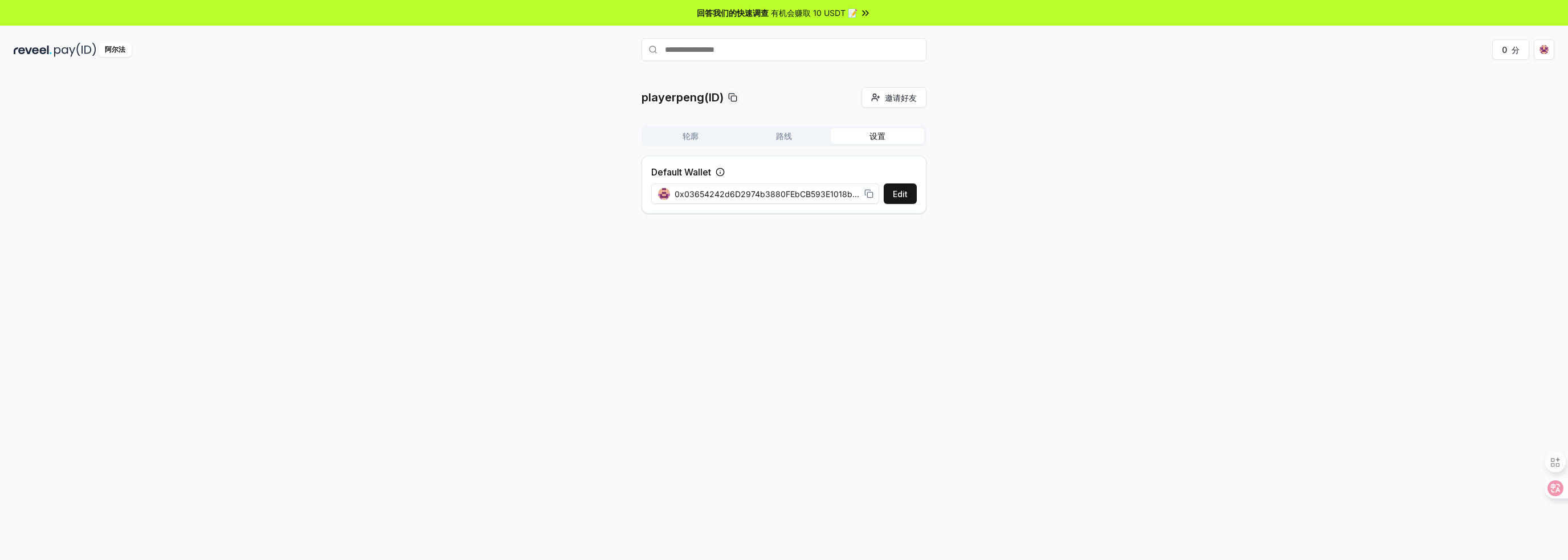
click at [873, 137] on font "设置" at bounding box center [877, 135] width 16 height 10
click at [801, 135] on button "路线" at bounding box center [784, 136] width 93 height 16
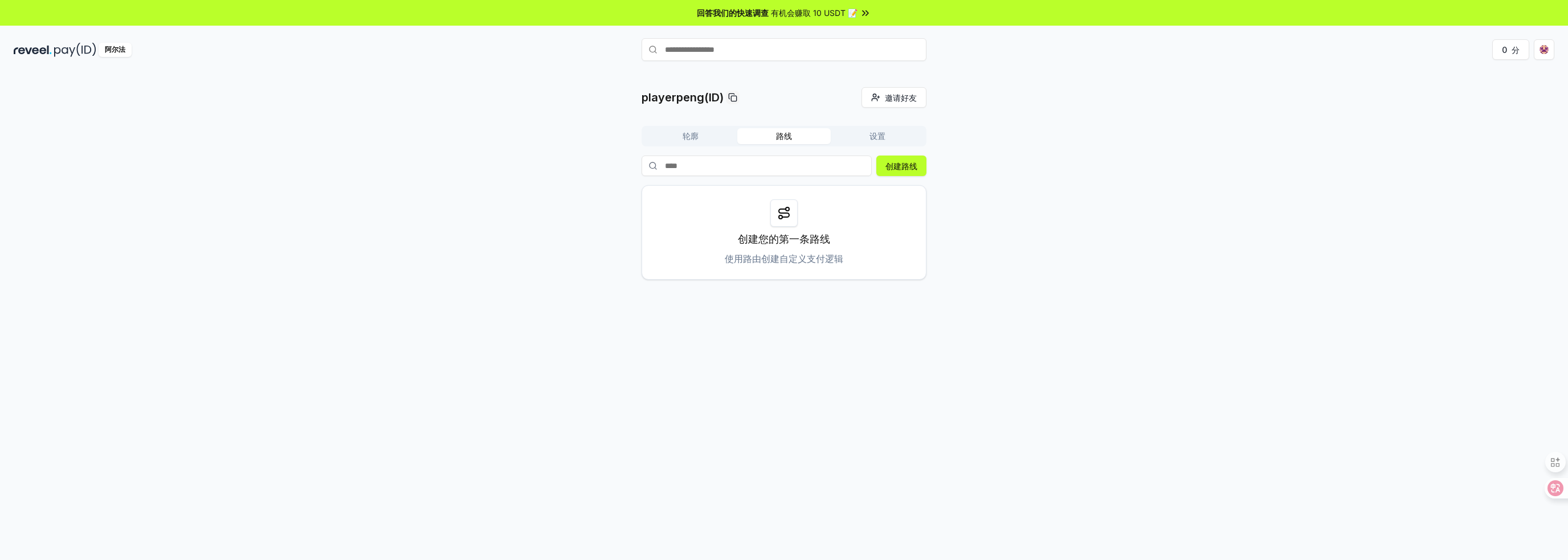
click at [680, 136] on button "轮廓" at bounding box center [690, 136] width 93 height 16
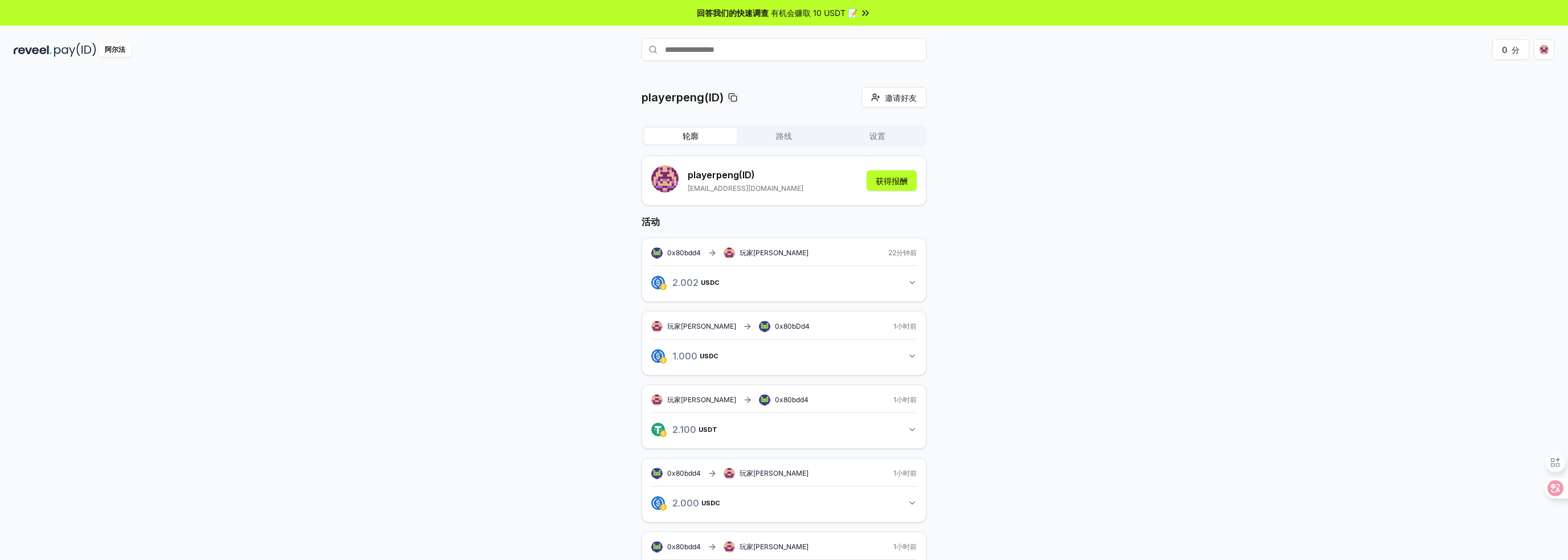
click at [739, 56] on input "text" at bounding box center [784, 49] width 285 height 22
click at [1069, 111] on div "playerpeng(ID) 邀请好友 邀请 轮廓 路线 设置 playerpeng (ID) qq355326312@gmail.com 获得报酬 活动 0…" at bounding box center [783, 386] width 1540 height 600
click at [115, 49] on font "阿尔法" at bounding box center [115, 49] width 21 height 9
